Goal: Find specific page/section: Find specific page/section

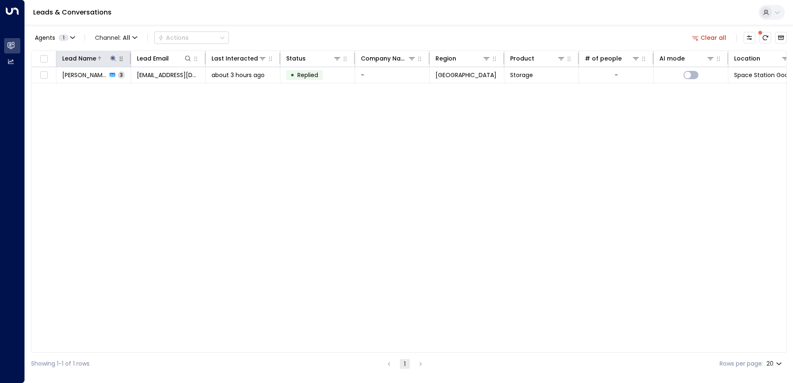
click at [113, 58] on icon at bounding box center [112, 58] width 5 height 5
click at [165, 88] on icon "button" at bounding box center [165, 88] width 7 height 7
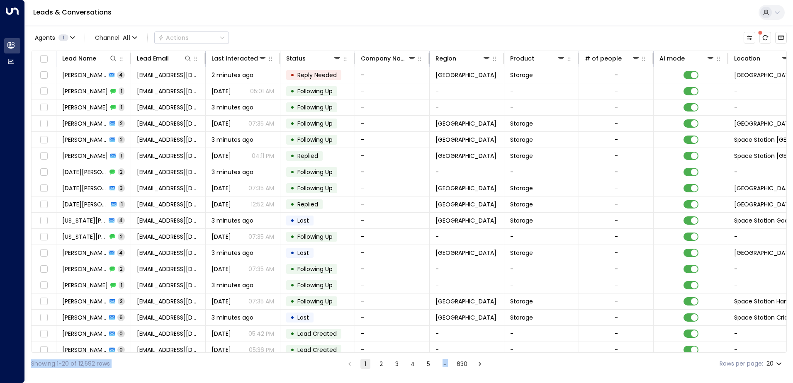
scroll to position [41, 0]
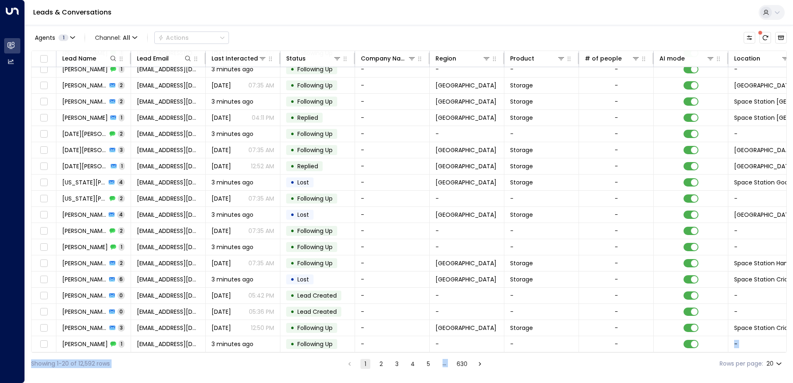
drag, startPoint x: 613, startPoint y: 353, endPoint x: 679, endPoint y: 351, distance: 66.8
click at [679, 351] on div "Agents 1 Channel: All Actions Lead Name Lead Email Last Interacted Status Compa…" at bounding box center [408, 200] width 755 height 350
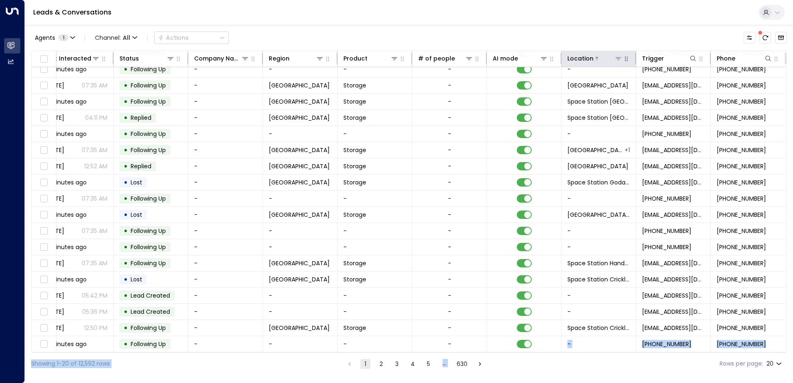
click at [616, 57] on icon at bounding box center [618, 58] width 7 height 7
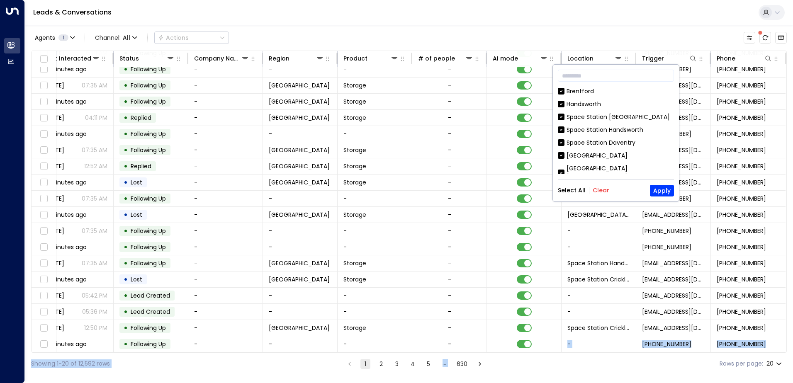
click at [602, 192] on button "Clear" at bounding box center [600, 190] width 17 height 7
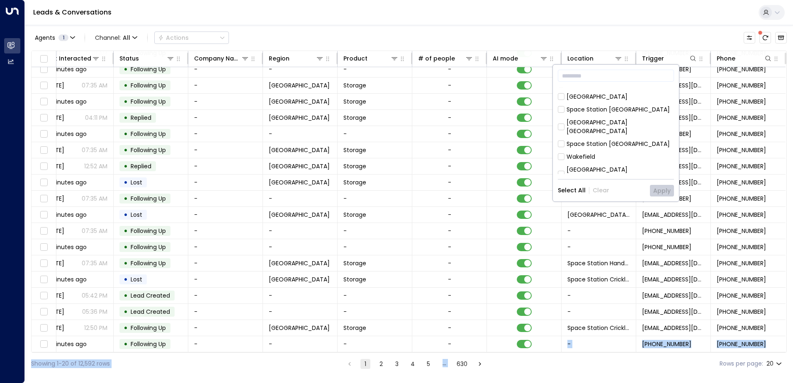
scroll to position [249, 0]
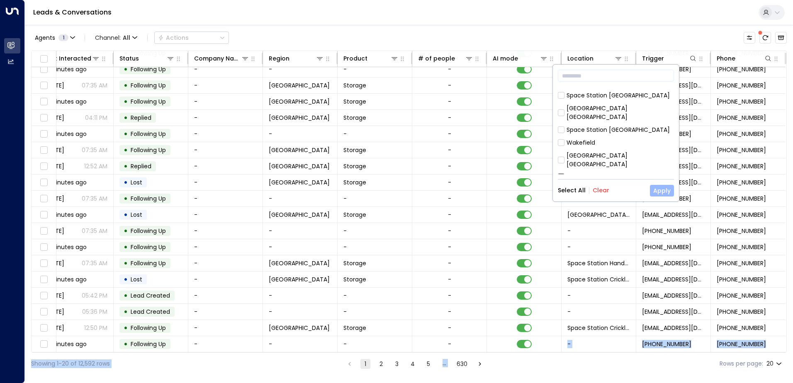
click at [660, 191] on button "Apply" at bounding box center [662, 191] width 24 height 12
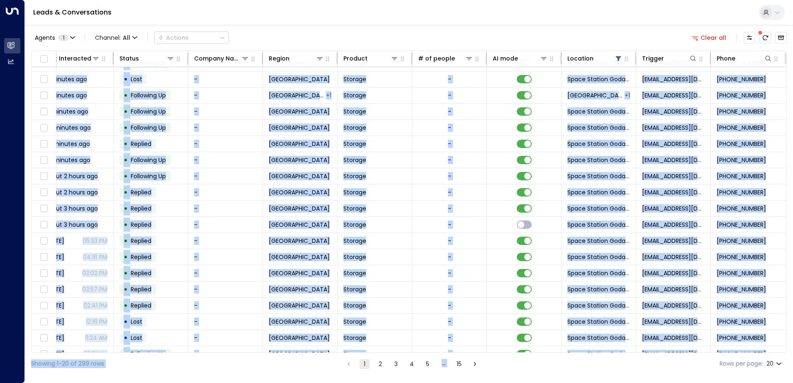
scroll to position [41, 169]
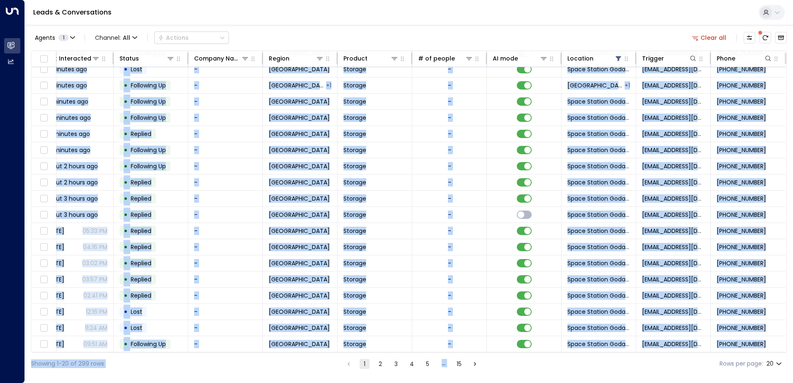
click at [529, 371] on div "Showing 1-20 of 299 rows 1 2 3 4 5 … 15 Rows per page: 20 **" at bounding box center [408, 364] width 755 height 22
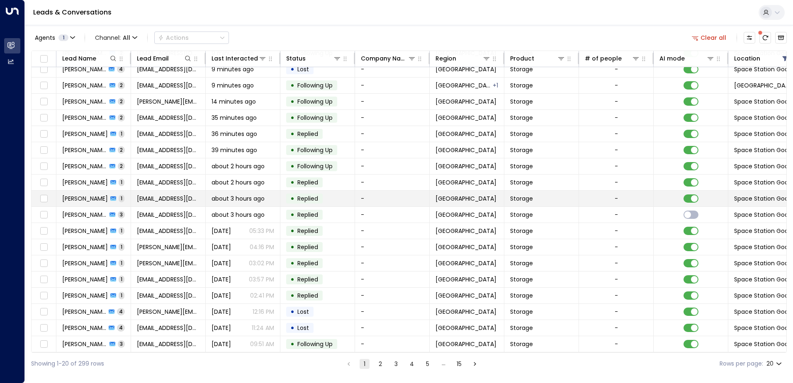
scroll to position [0, 0]
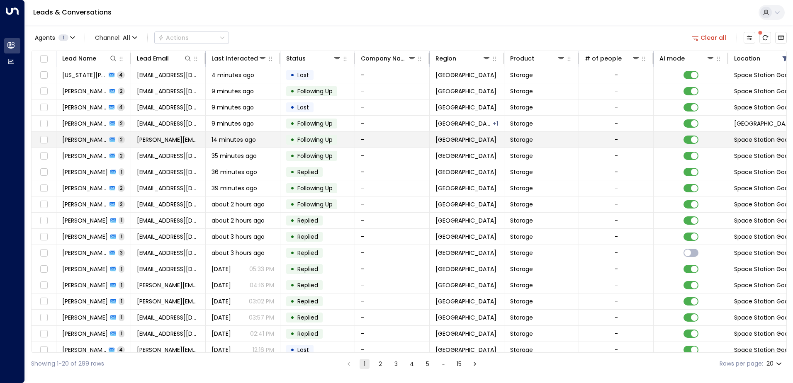
click at [309, 140] on span "Following Up" at bounding box center [314, 140] width 35 height 8
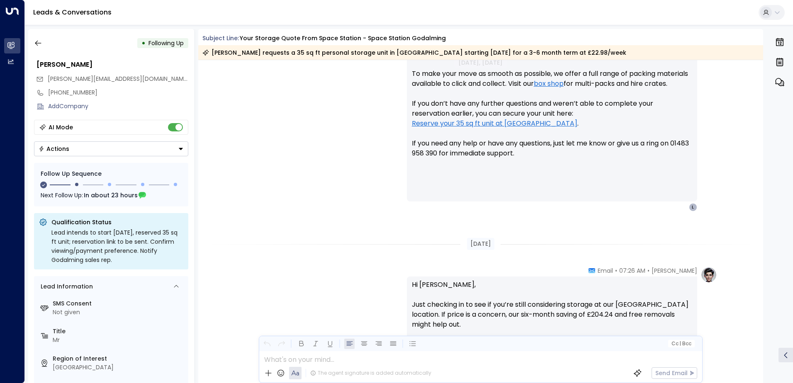
scroll to position [384, 0]
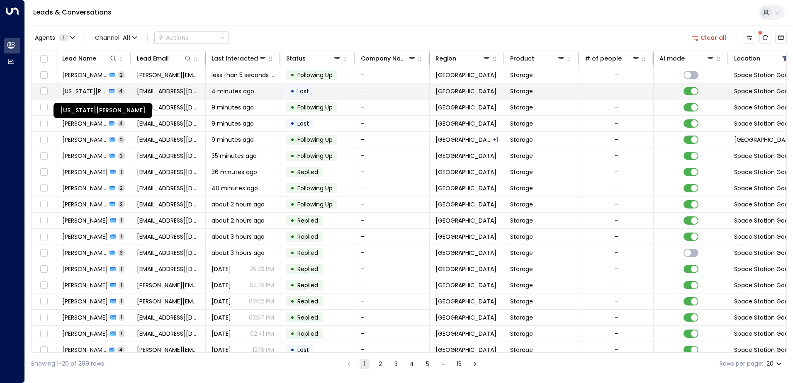
click at [87, 91] on span "[US_STATE][PERSON_NAME]" at bounding box center [84, 91] width 44 height 8
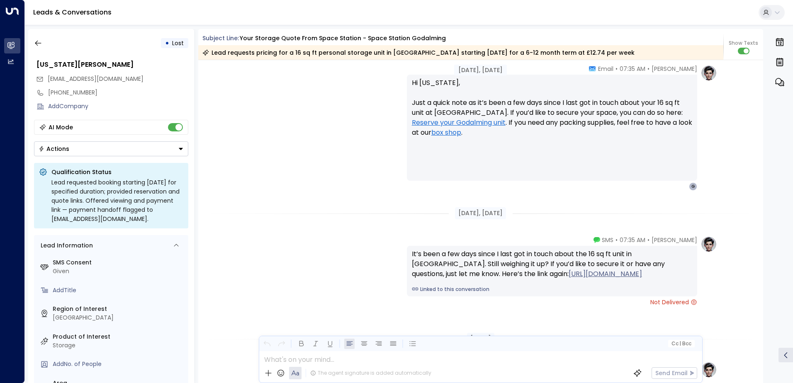
scroll to position [1082, 0]
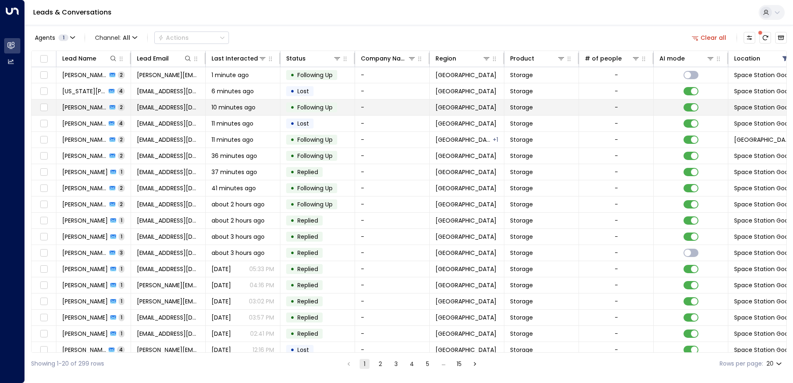
click at [311, 107] on span "Following Up" at bounding box center [314, 107] width 35 height 8
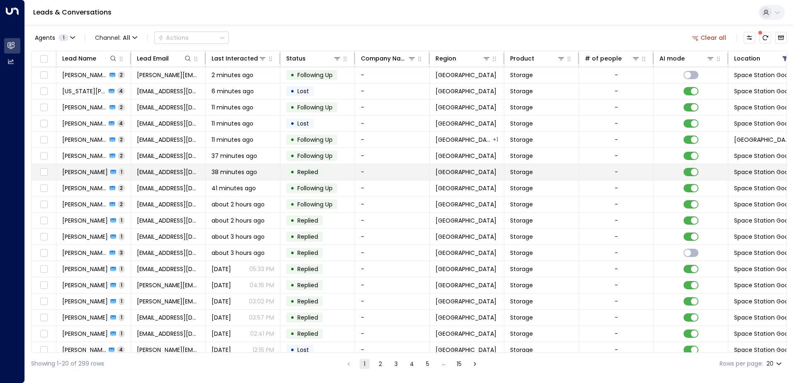
click at [95, 171] on span "[PERSON_NAME]" at bounding box center [85, 172] width 46 height 8
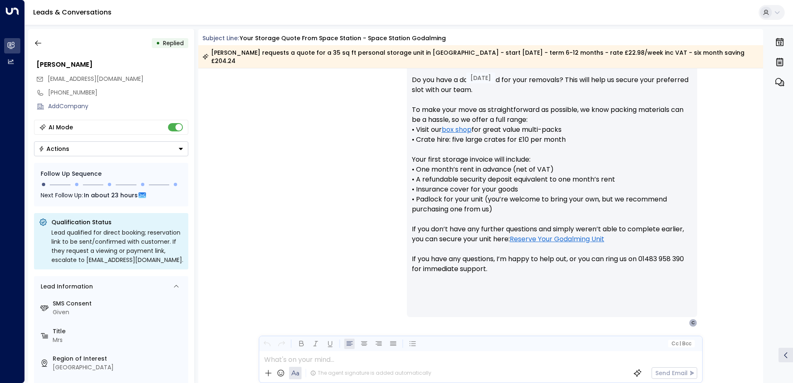
scroll to position [437, 0]
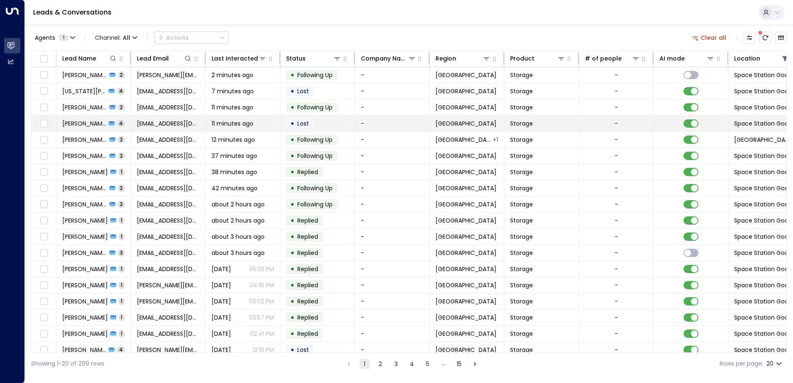
click at [86, 121] on span "[PERSON_NAME]" at bounding box center [84, 123] width 44 height 8
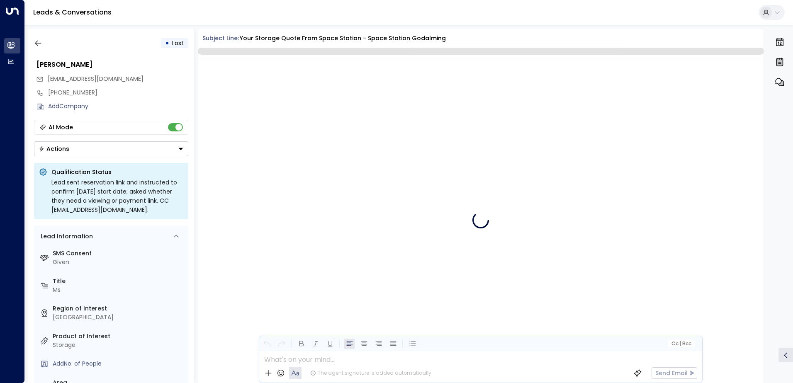
scroll to position [1654, 0]
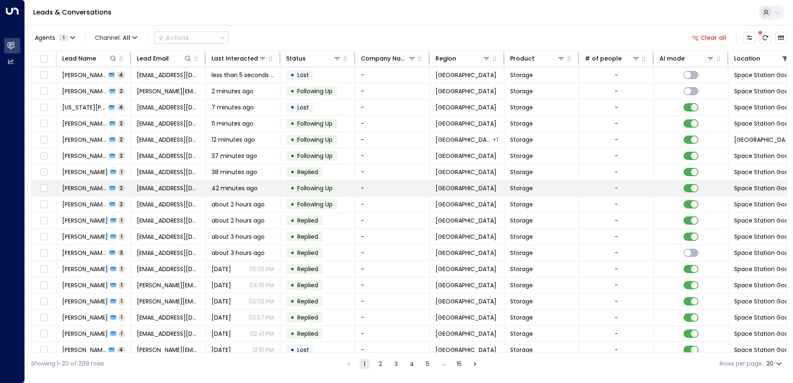
click at [87, 189] on span "[PERSON_NAME]" at bounding box center [84, 188] width 45 height 8
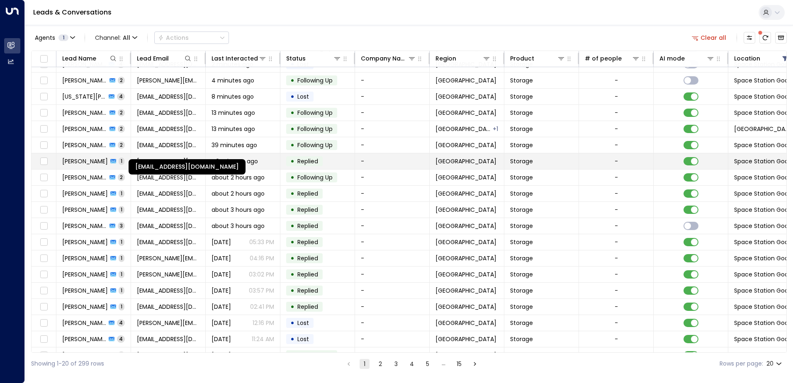
scroll to position [41, 0]
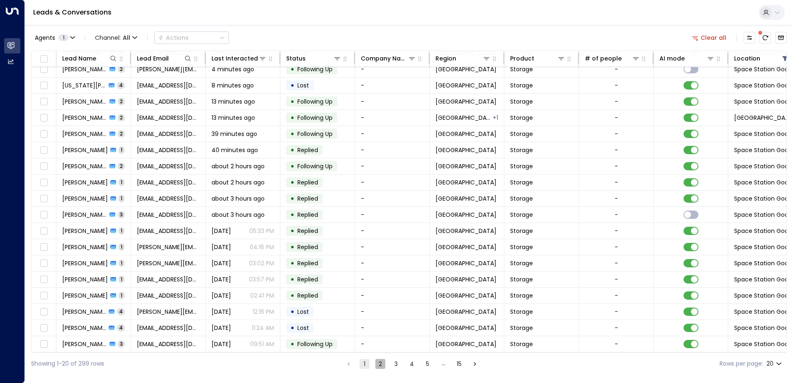
click at [379, 365] on button "2" at bounding box center [380, 364] width 10 height 10
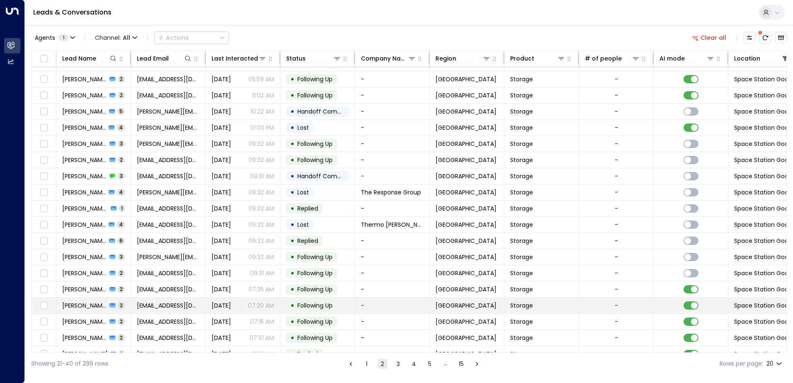
scroll to position [41, 0]
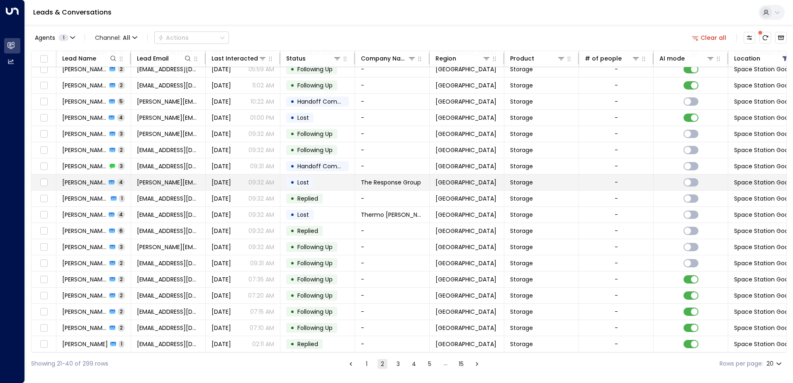
click at [80, 179] on span "[PERSON_NAME]" at bounding box center [84, 182] width 44 height 8
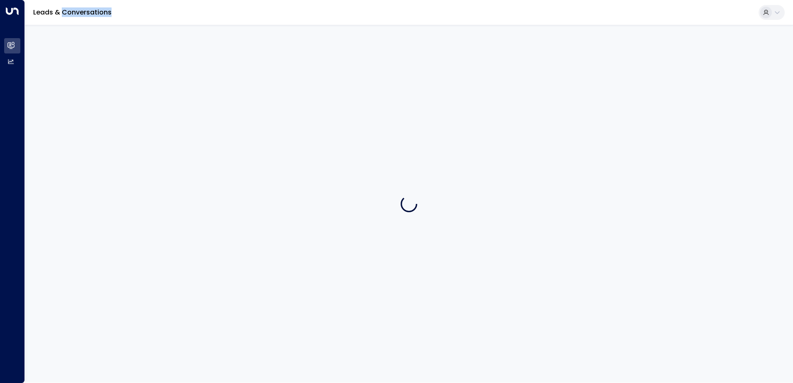
click at [80, 179] on div at bounding box center [409, 204] width 768 height 358
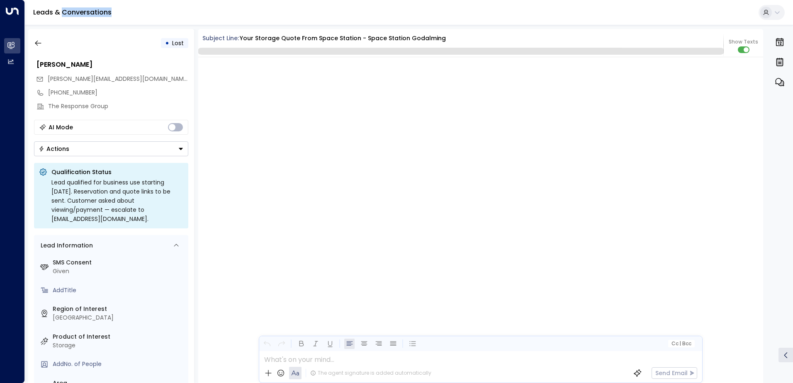
scroll to position [1853, 0]
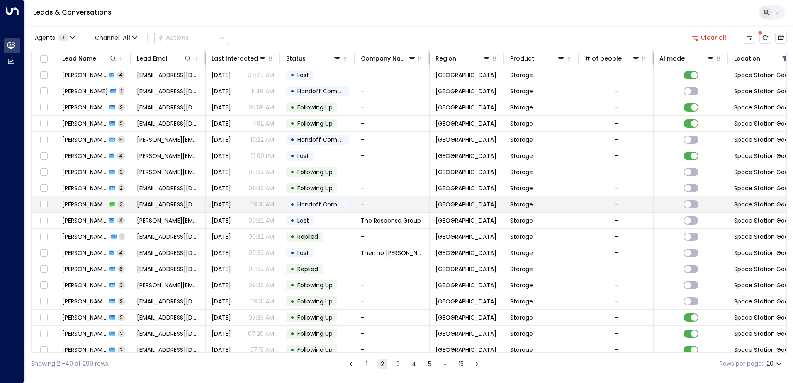
click at [309, 203] on span "Handoff Completed" at bounding box center [326, 204] width 58 height 8
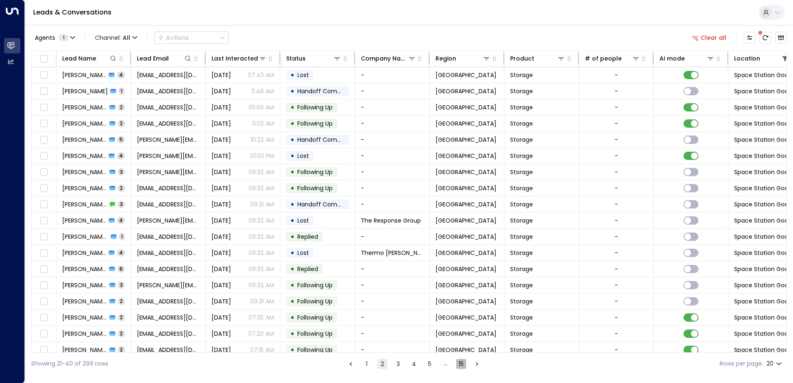
click at [460, 363] on button "15" at bounding box center [461, 364] width 10 height 10
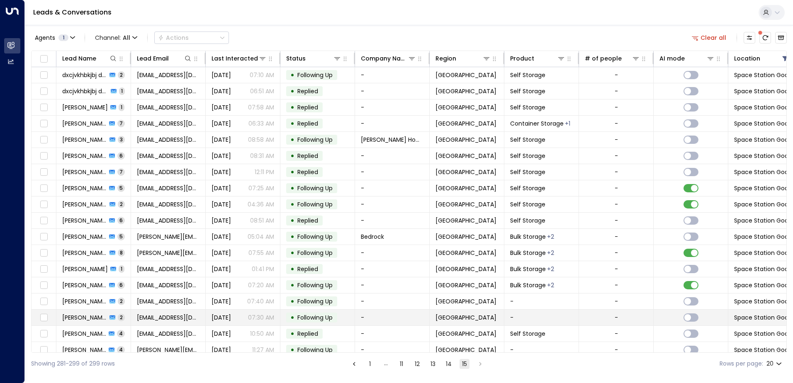
scroll to position [24, 0]
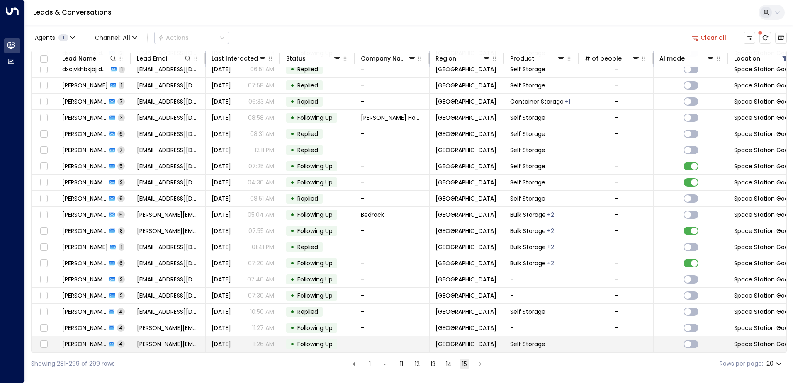
click at [306, 341] on span "Following Up" at bounding box center [314, 344] width 35 height 8
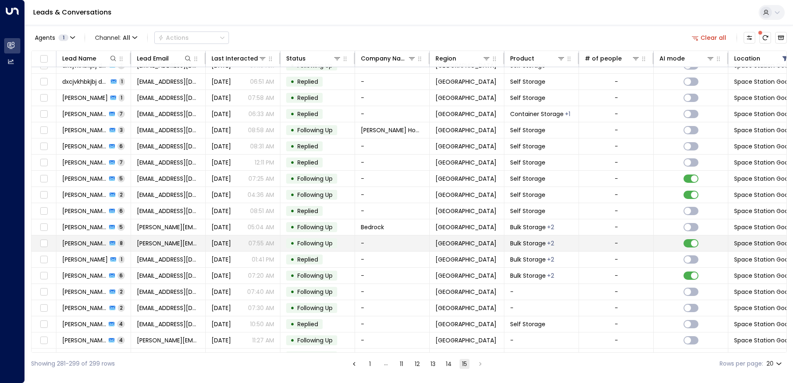
scroll to position [24, 0]
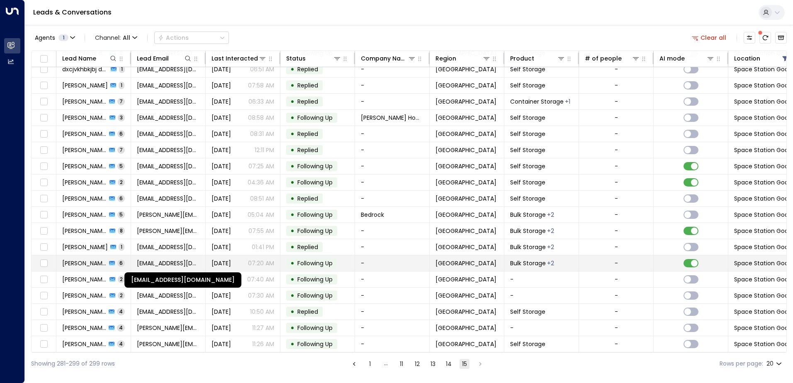
click at [173, 259] on span "[EMAIL_ADDRESS][DOMAIN_NAME]" at bounding box center [168, 263] width 63 height 8
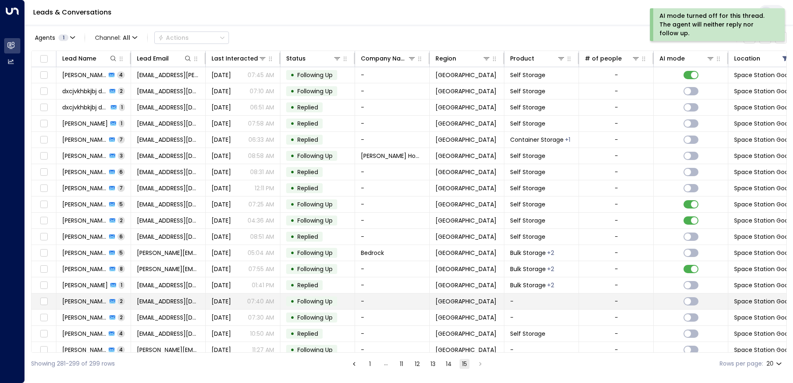
scroll to position [24, 0]
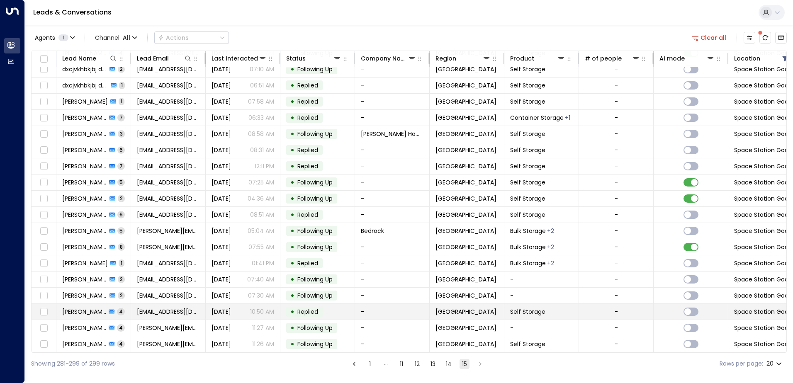
click at [314, 308] on span "Replied" at bounding box center [307, 312] width 21 height 8
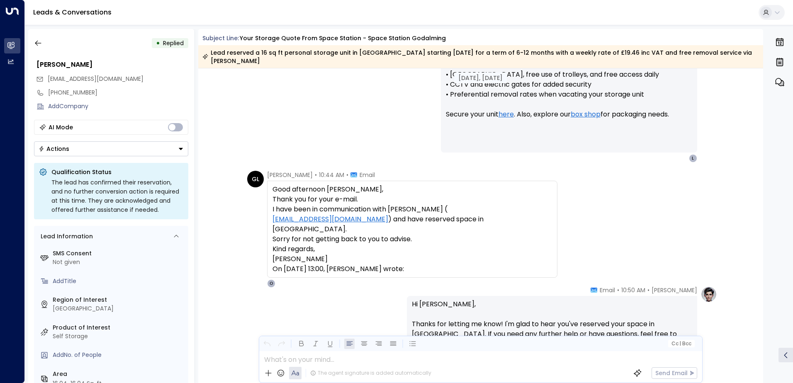
scroll to position [642, 0]
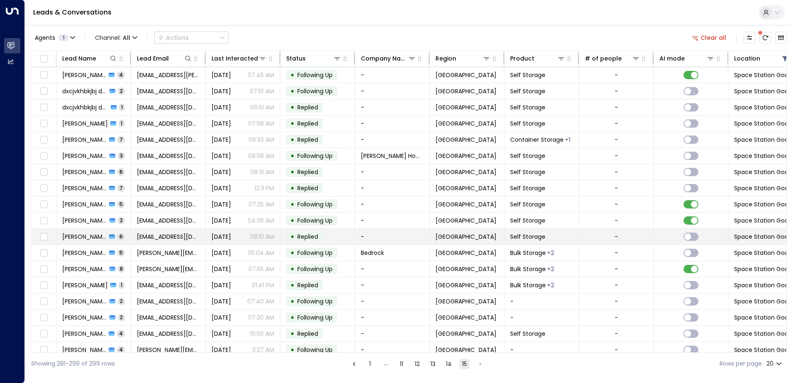
click at [302, 238] on span "Replied" at bounding box center [307, 237] width 21 height 8
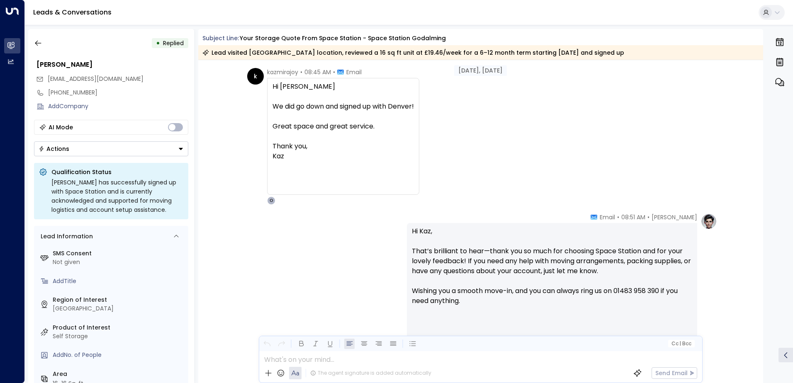
scroll to position [1174, 0]
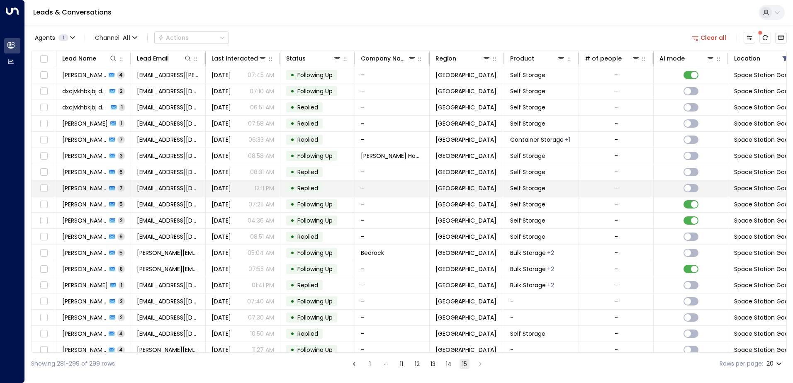
click at [303, 185] on span "Replied" at bounding box center [307, 188] width 21 height 8
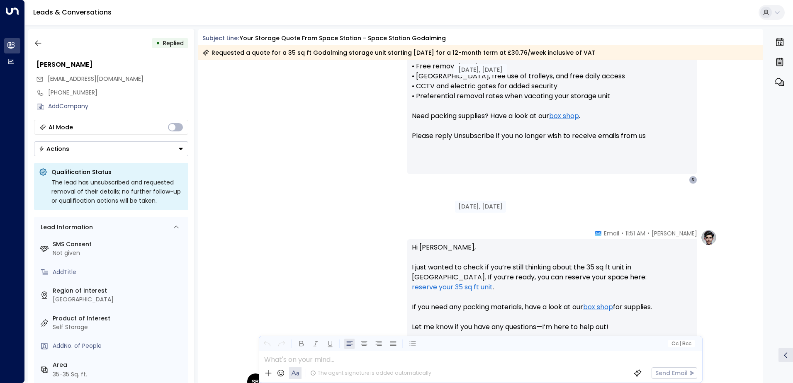
scroll to position [633, 0]
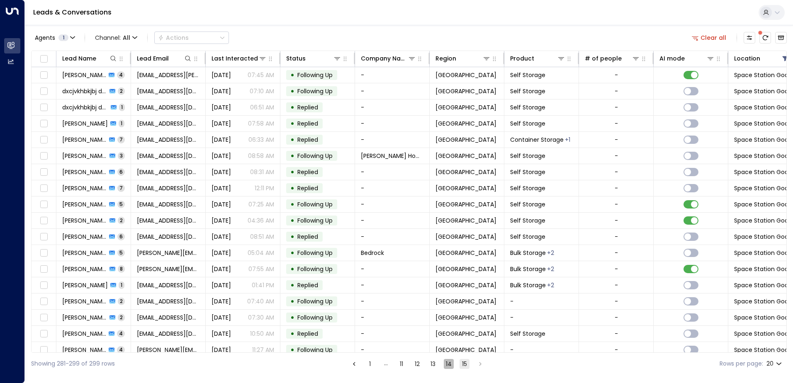
click at [449, 363] on button "14" at bounding box center [449, 364] width 10 height 10
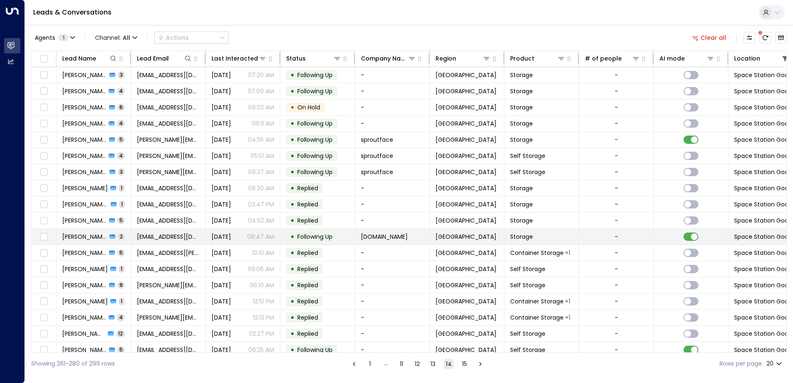
click at [308, 238] on span "Following Up" at bounding box center [314, 237] width 35 height 8
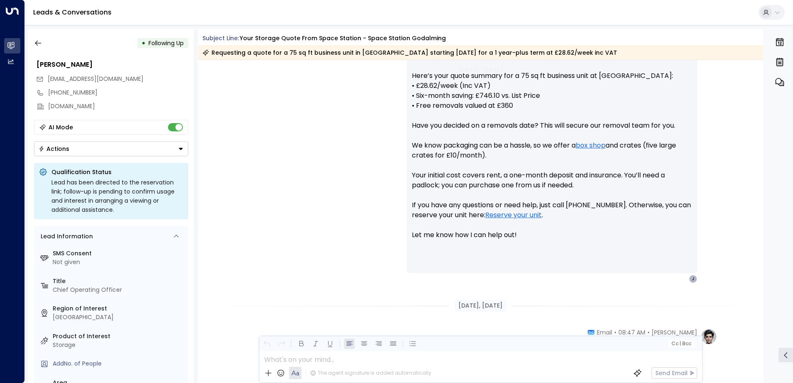
scroll to position [309, 0]
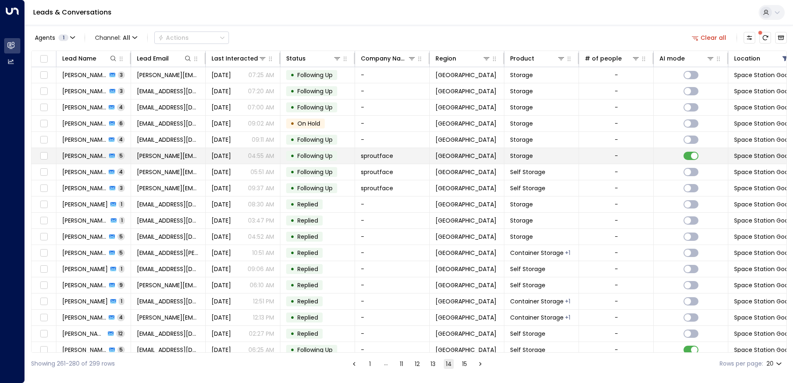
click at [302, 153] on span "Following Up" at bounding box center [314, 156] width 35 height 8
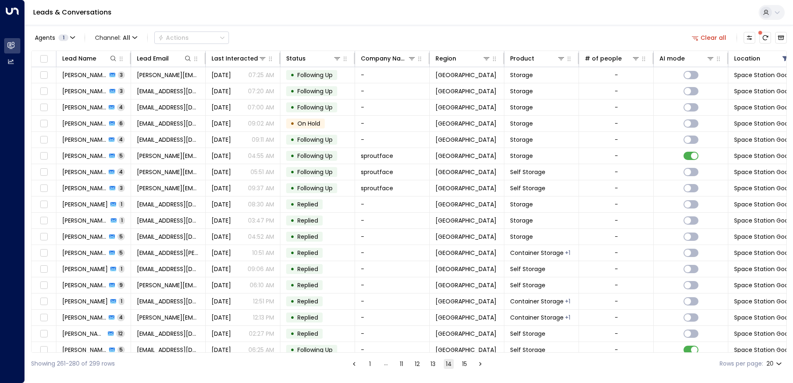
click at [433, 364] on button "13" at bounding box center [433, 364] width 10 height 10
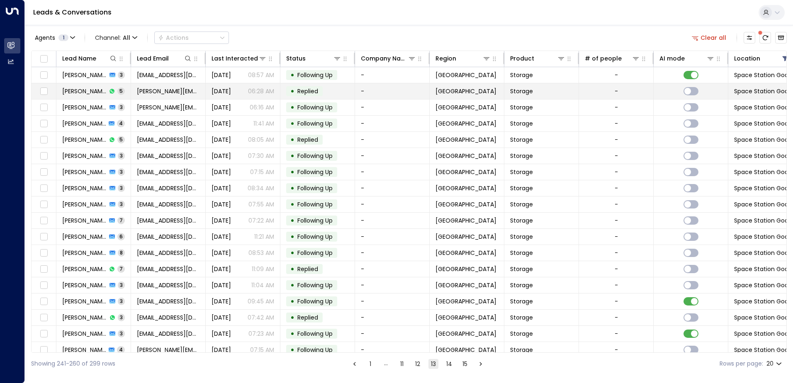
click at [315, 91] on span "Replied" at bounding box center [307, 91] width 21 height 8
